Goal: Task Accomplishment & Management: Manage account settings

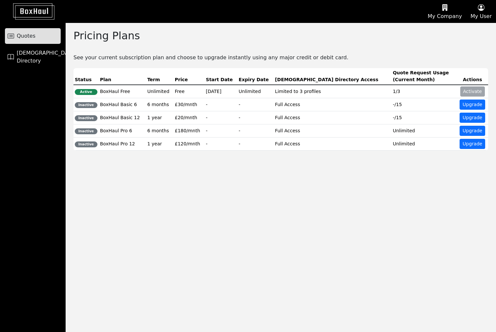
click at [33, 39] on span "Quotes" at bounding box center [26, 36] width 19 height 8
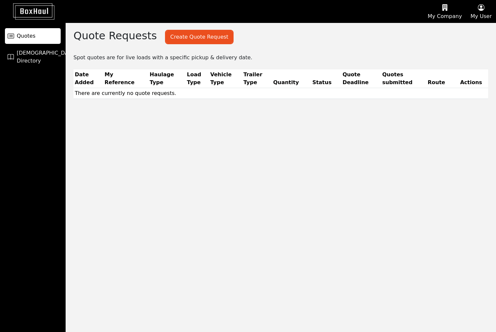
click at [455, 13] on button "My Company" at bounding box center [444, 11] width 43 height 22
click at [26, 32] on span "Quotes" at bounding box center [26, 36] width 19 height 8
click at [20, 55] on span "[DEMOGRAPHIC_DATA] Directory" at bounding box center [47, 57] width 60 height 16
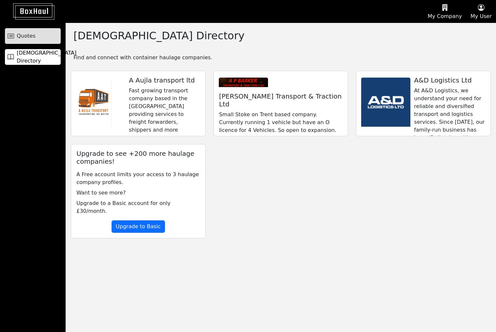
click at [26, 30] on link "Quotes" at bounding box center [33, 36] width 56 height 16
